Goal: Navigation & Orientation: Find specific page/section

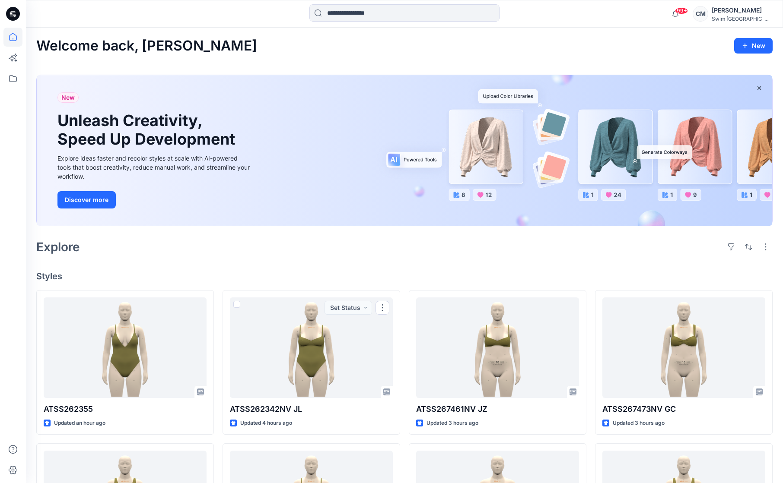
scroll to position [58, 0]
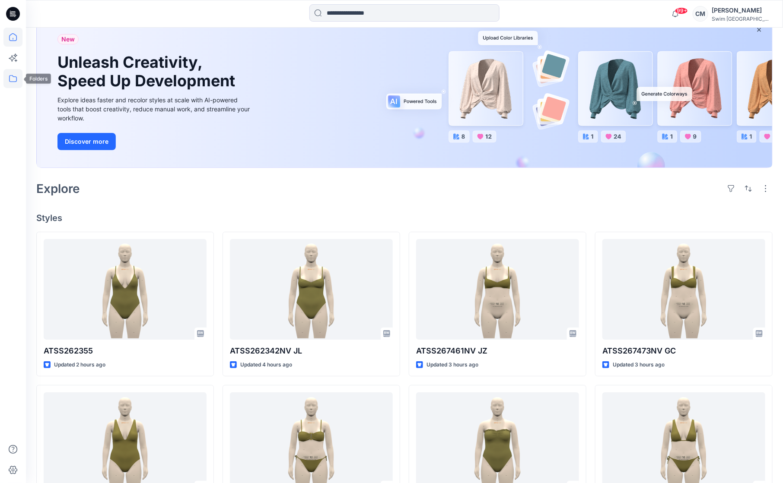
click at [22, 77] on icon at bounding box center [12, 78] width 19 height 19
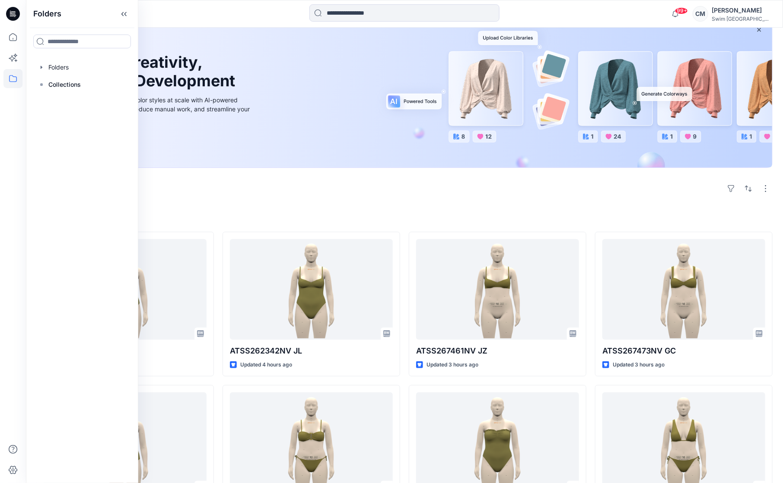
click at [203, 199] on div "Welcome back, [PERSON_NAME] New New Unleash Creativity, Speed Up Development Ex…" at bounding box center [404, 347] width 757 height 756
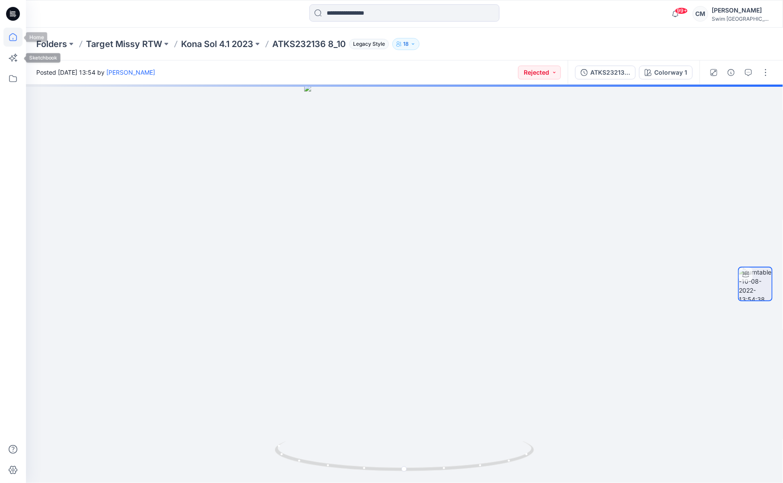
click at [18, 43] on icon at bounding box center [12, 37] width 19 height 19
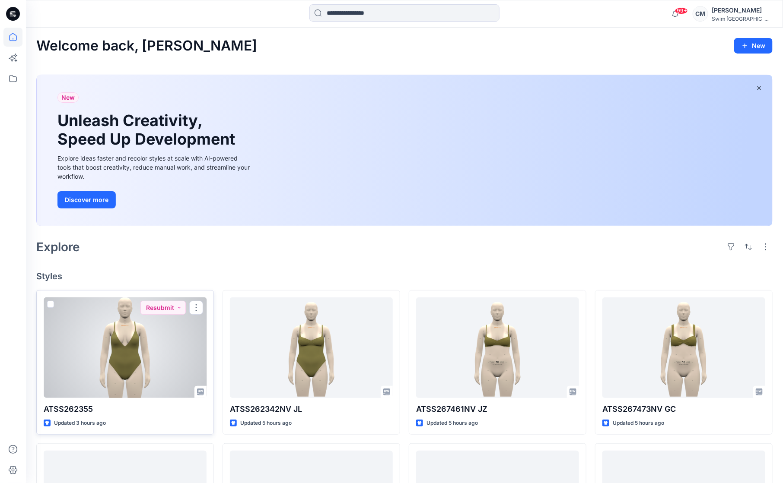
click at [102, 345] on div at bounding box center [125, 348] width 163 height 101
